Goal: Information Seeking & Learning: Learn about a topic

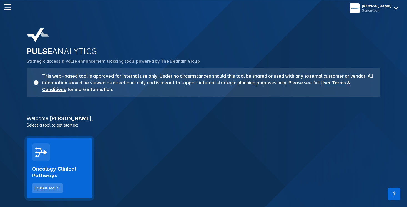
click at [47, 188] on div "Launch Tool" at bounding box center [44, 188] width 21 height 5
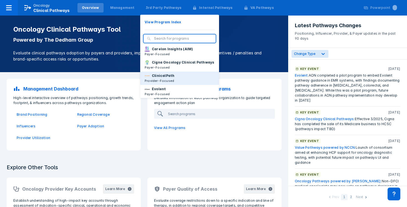
click at [164, 73] on button "ClinicalPath Provider-Focused" at bounding box center [179, 78] width 79 height 13
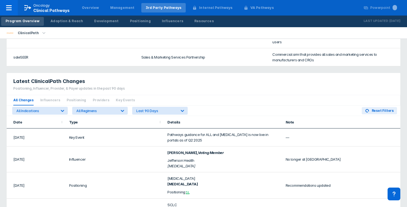
scroll to position [299, 0]
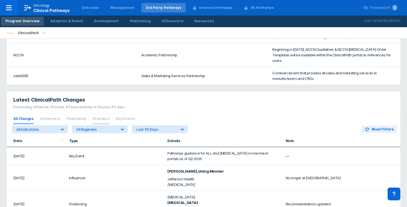
click at [95, 119] on span "Providers" at bounding box center [101, 119] width 16 height 10
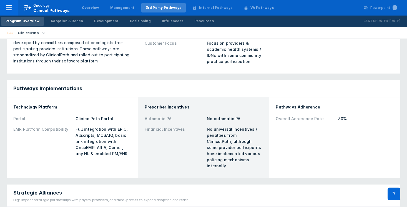
scroll to position [0, 0]
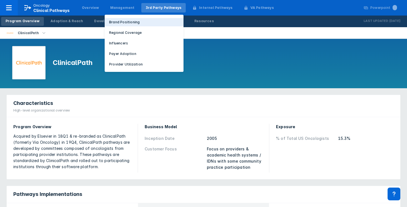
click at [123, 21] on p "Brand Positioning" at bounding box center [124, 22] width 31 height 5
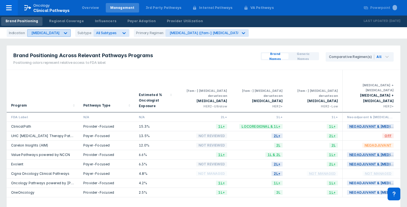
click at [49, 32] on div "[MEDICAL_DATA]" at bounding box center [45, 33] width 28 height 4
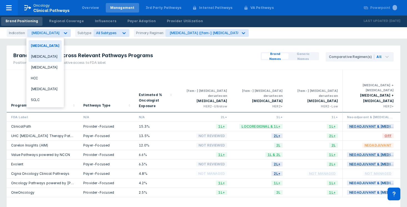
click at [36, 55] on div "[MEDICAL_DATA]" at bounding box center [45, 56] width 33 height 11
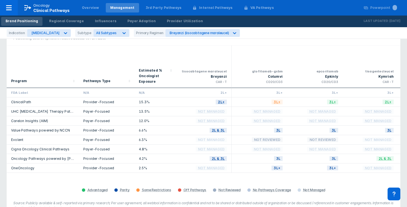
scroll to position [26, 0]
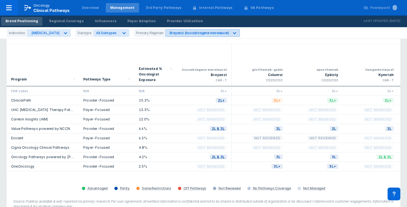
click at [170, 32] on div "Breyanzi (lisocabtagene maraleucel)" at bounding box center [199, 33] width 59 height 4
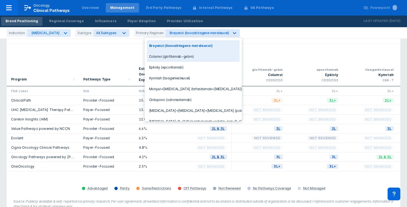
click at [156, 59] on div "Columvi (glofitamab-gxbm)" at bounding box center [193, 56] width 93 height 11
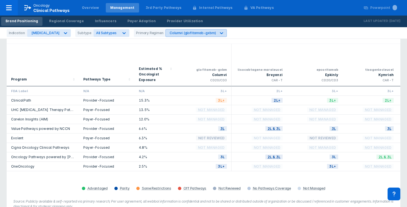
click at [220, 33] on icon at bounding box center [221, 33] width 3 height 2
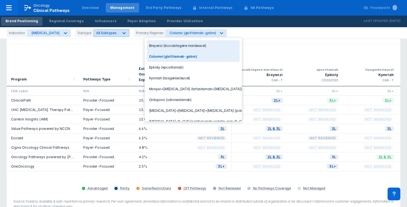
click at [121, 34] on icon at bounding box center [124, 33] width 6 height 6
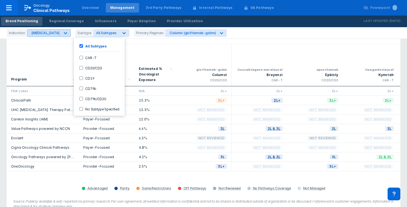
click at [63, 33] on icon at bounding box center [66, 33] width 6 height 6
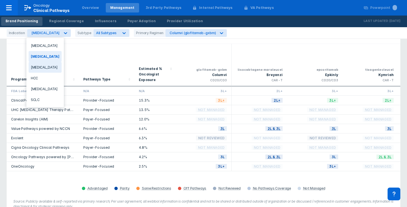
click at [53, 65] on div "[MEDICAL_DATA]" at bounding box center [45, 67] width 33 height 11
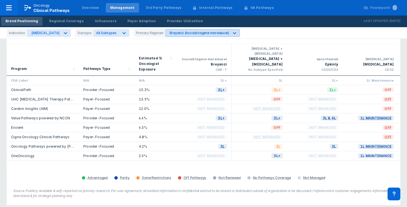
click at [230, 35] on div at bounding box center [235, 33] width 10 height 10
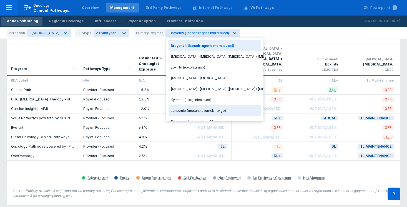
click at [191, 108] on div "Lunsumio (mosunetuzumab-axgb)" at bounding box center [215, 110] width 93 height 11
